Goal: Task Accomplishment & Management: Manage account settings

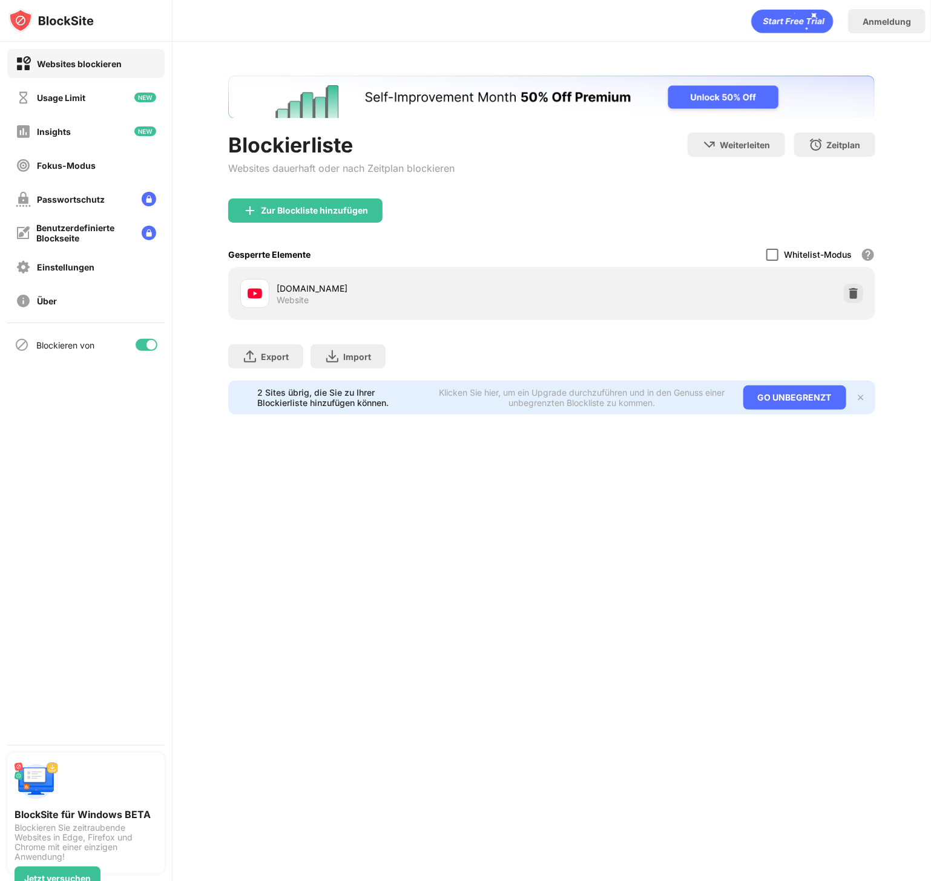
click at [766, 252] on div at bounding box center [772, 255] width 12 height 12
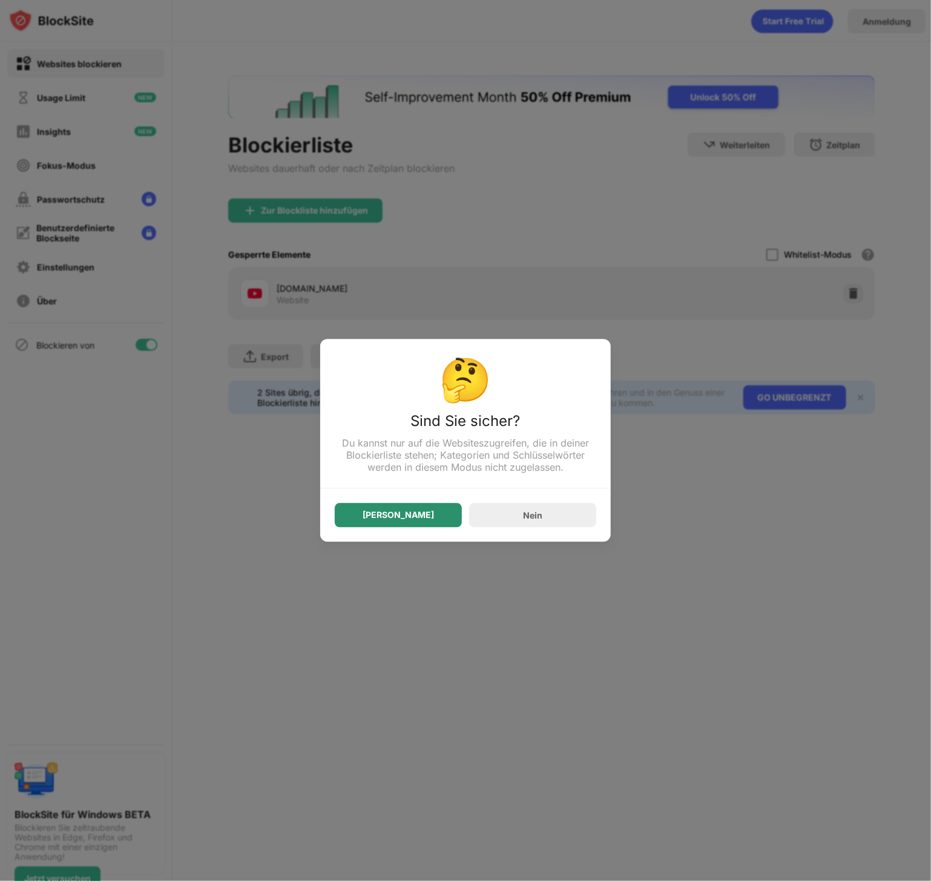
click at [445, 522] on div "[PERSON_NAME]" at bounding box center [398, 515] width 127 height 24
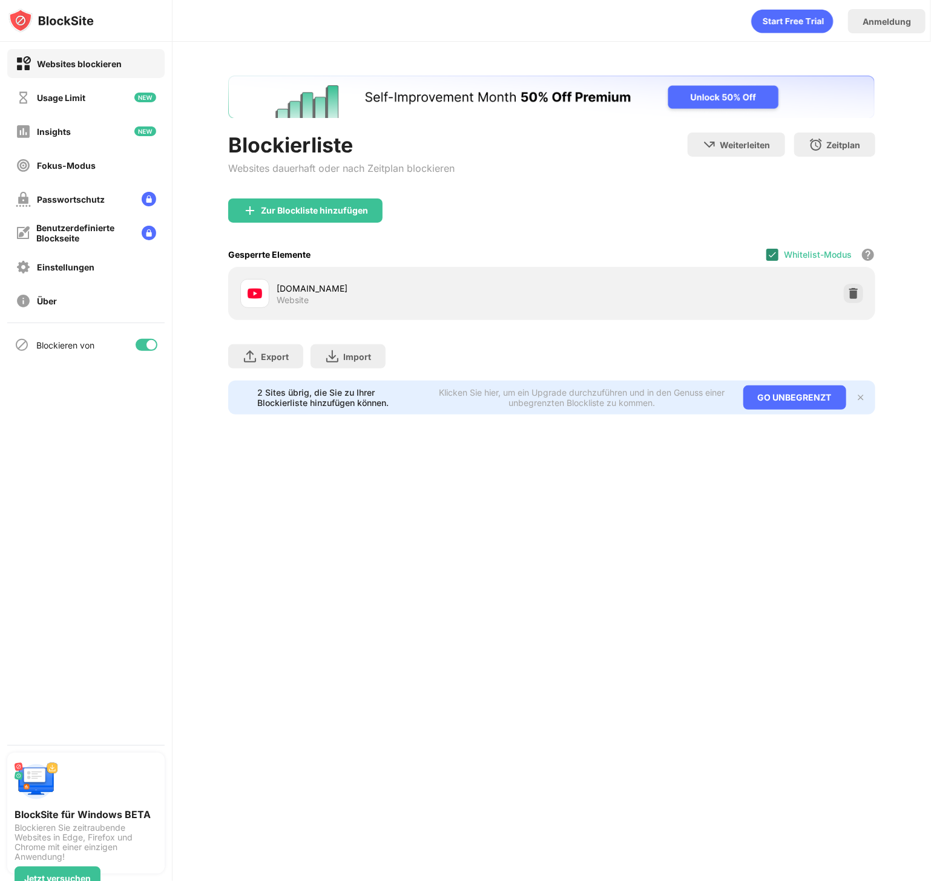
click at [766, 249] on div at bounding box center [772, 255] width 12 height 12
